Goal: Information Seeking & Learning: Learn about a topic

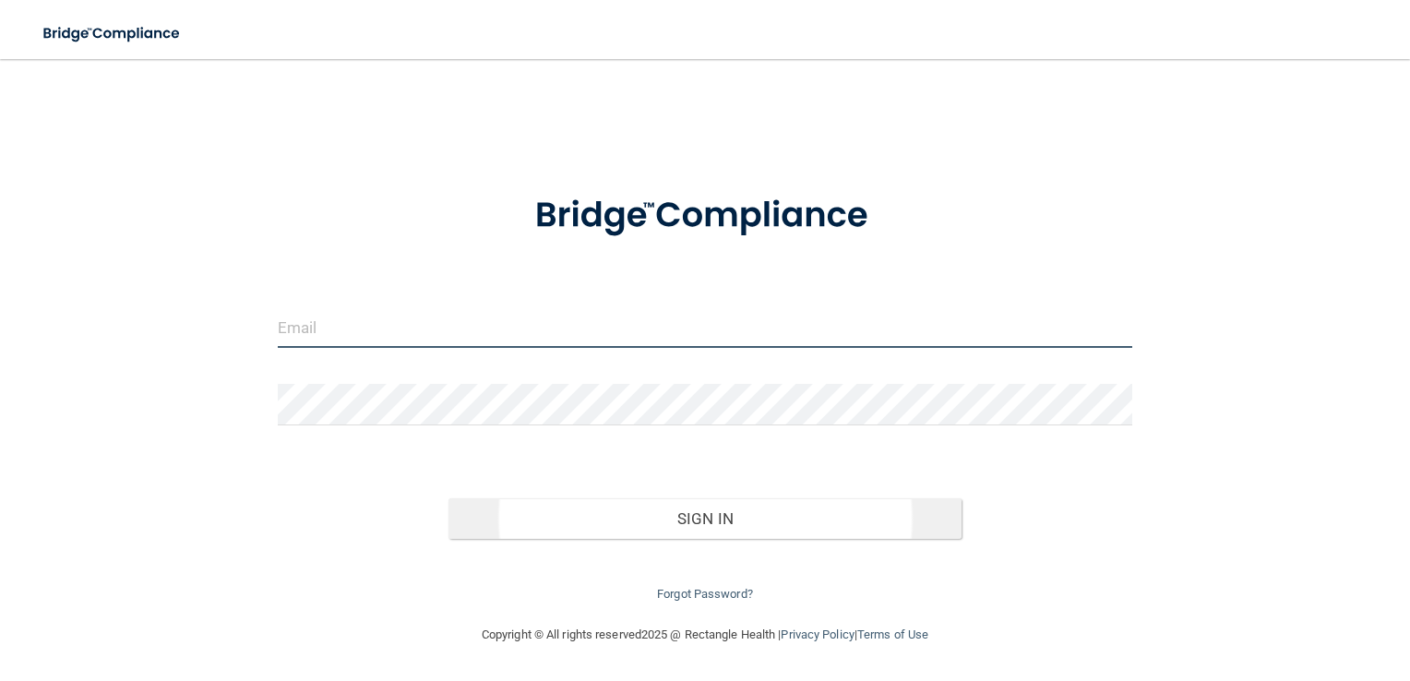
type input "[EMAIL_ADDRESS][DOMAIN_NAME]"
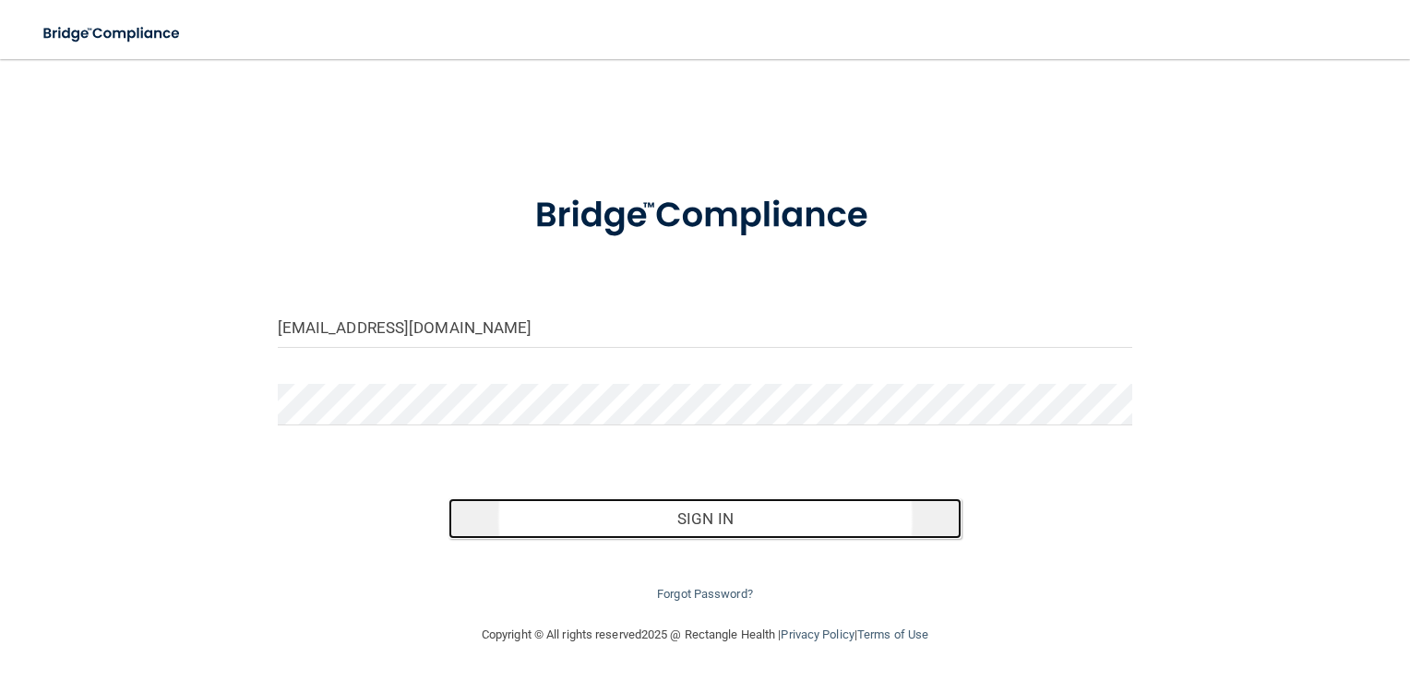
click at [710, 519] on button "Sign In" at bounding box center [705, 518] width 513 height 41
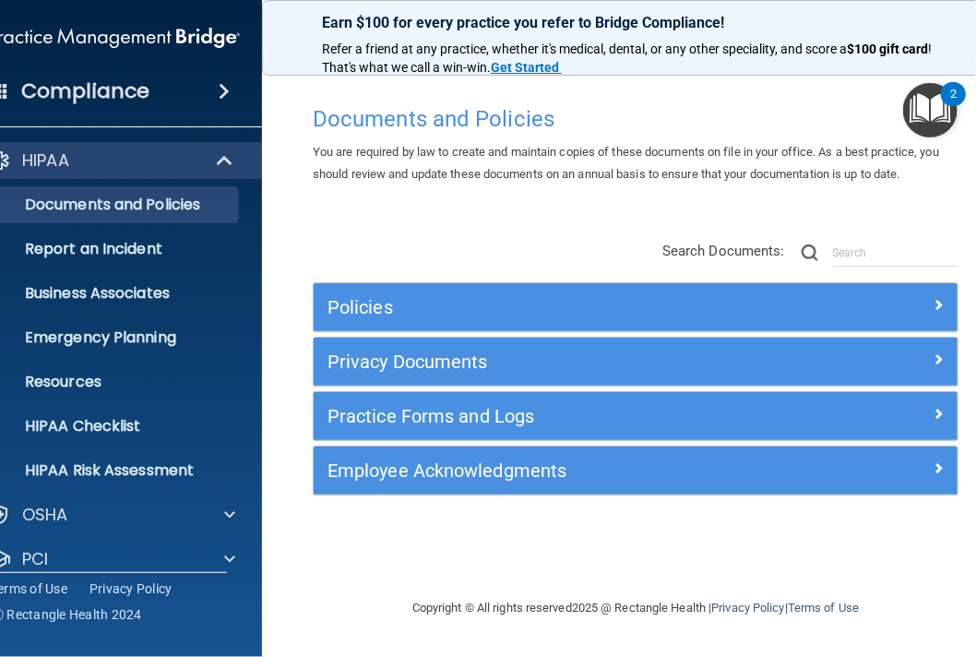
click at [256, 617] on div "Compliance HIPAA Documents and Policies Report an Incident Business Associates …" at bounding box center [114, 328] width 295 height 657
click at [254, 437] on li "HIPAA Checklist" at bounding box center [115, 426] width 334 height 37
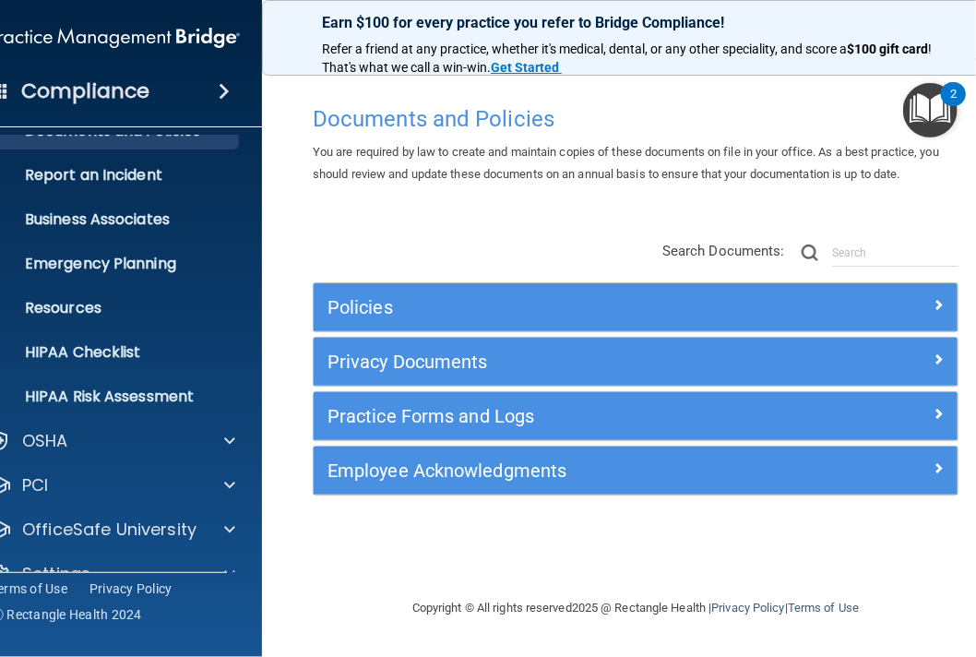
scroll to position [108, 0]
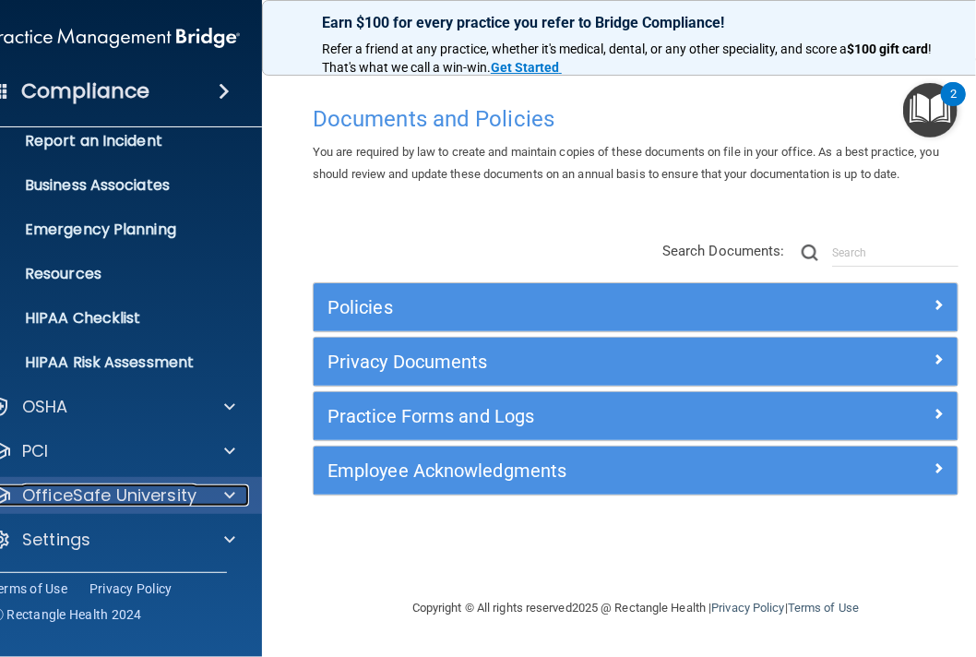
click at [230, 495] on span at bounding box center [229, 496] width 11 height 22
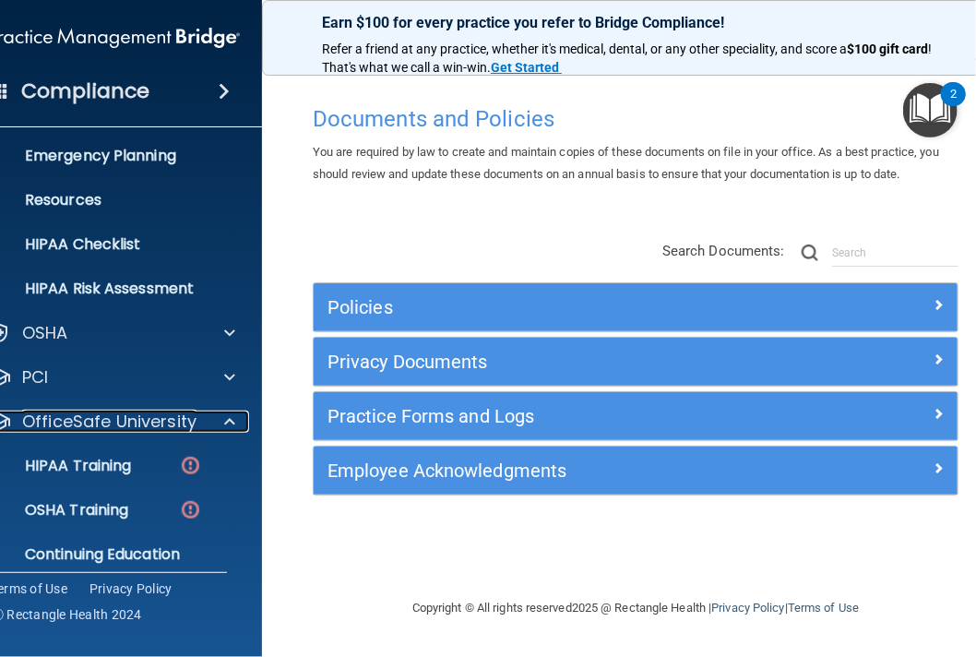
scroll to position [219, 0]
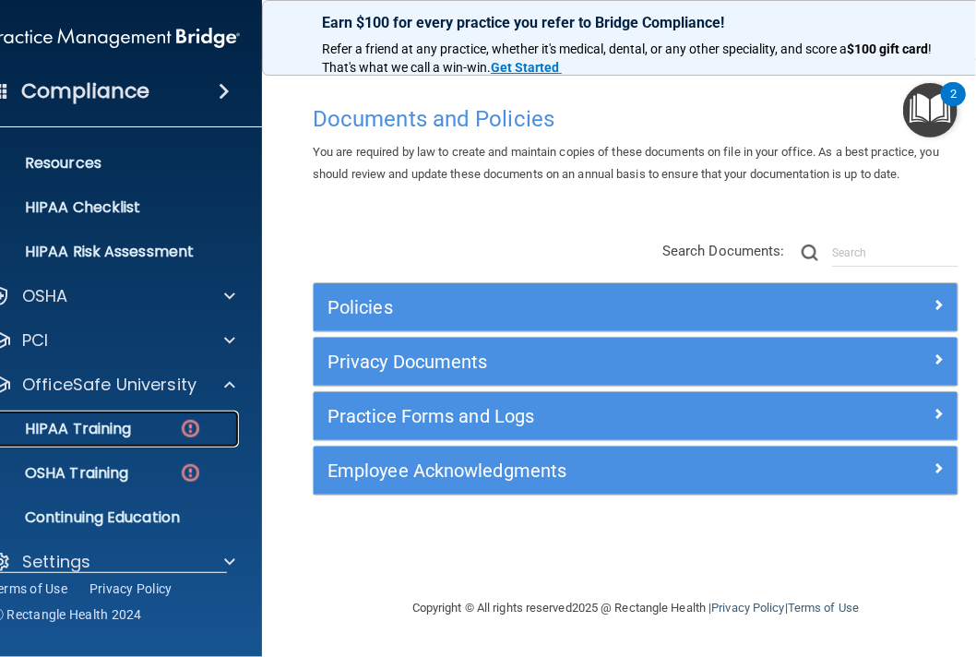
click at [97, 423] on p "HIPAA Training" at bounding box center [55, 429] width 152 height 18
